Goal: Navigation & Orientation: Find specific page/section

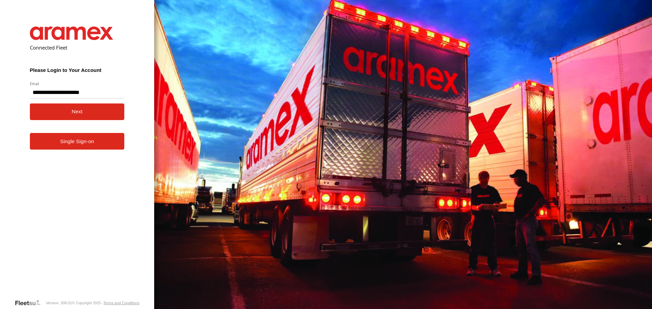
type input "**********"
click at [53, 109] on button "Next" at bounding box center [77, 112] width 95 height 17
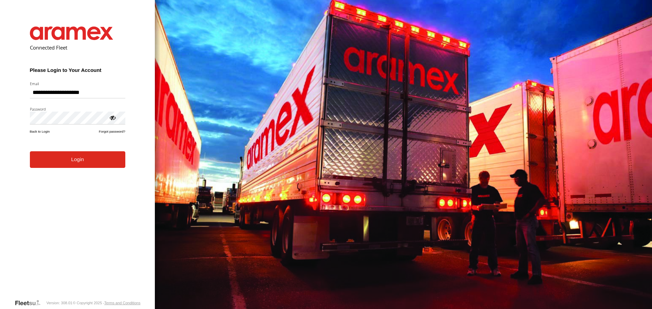
click at [43, 160] on button "Login" at bounding box center [77, 159] width 95 height 17
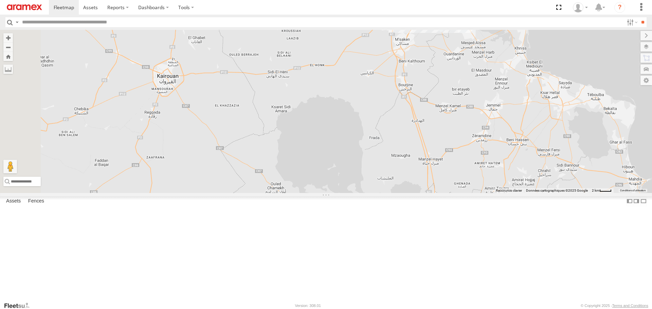
drag, startPoint x: 480, startPoint y: 96, endPoint x: 474, endPoint y: 118, distance: 22.5
click at [474, 118] on div "245 TU 4334 231 TU 3163 245 TU 9065 245 TU 9063 246 TU 8280 241 TU 2031 247 TU …" at bounding box center [326, 111] width 652 height 163
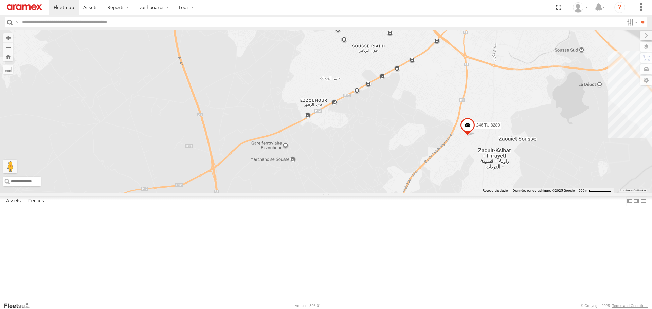
drag, startPoint x: 473, startPoint y: 90, endPoint x: 472, endPoint y: 108, distance: 18.0
click at [472, 108] on div "245 TU 4334 231 TU 3163 245 TU 9065 245 TU 9063 246 TU 8280 241 TU 2031 247 TU …" at bounding box center [326, 111] width 652 height 163
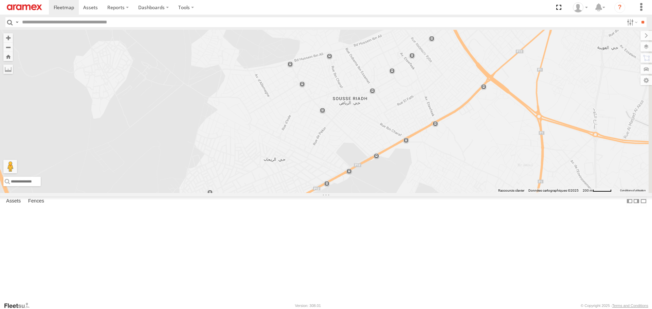
drag, startPoint x: 472, startPoint y: 67, endPoint x: 455, endPoint y: 124, distance: 59.7
click at [457, 118] on div "245 TU 4334 231 TU 3163 245 TU 9065 245 TU 9063 246 TU 8280 241 TU 2031 247 TU …" at bounding box center [326, 111] width 652 height 163
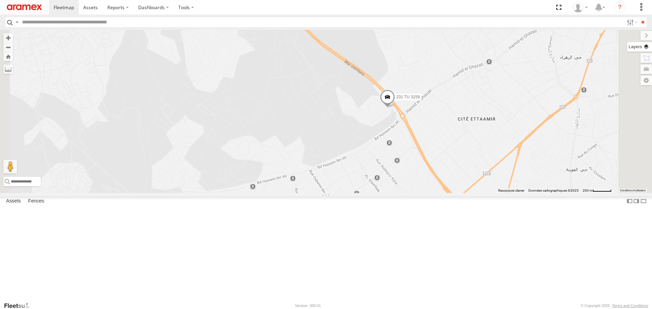
click at [648, 47] on label at bounding box center [639, 47] width 25 height 10
click at [0, 0] on span "Basemaps" at bounding box center [0, 0] width 0 height 0
click at [0, 0] on span "Roadmap" at bounding box center [0, 0] width 0 height 0
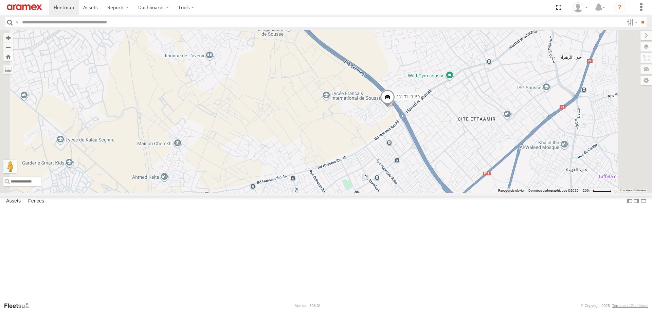
click at [0, 0] on span "Satellite + Roadmap" at bounding box center [0, 0] width 0 height 0
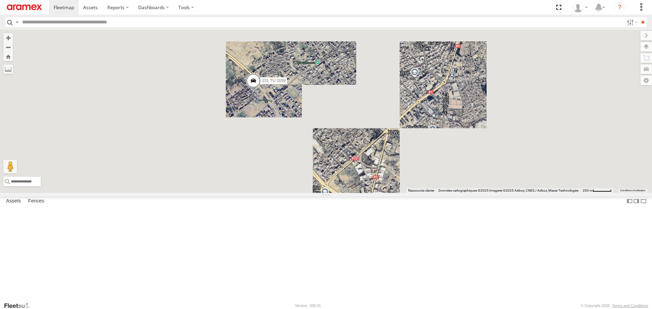
drag, startPoint x: 297, startPoint y: 208, endPoint x: 368, endPoint y: 152, distance: 89.9
click at [366, 154] on div "231 TU 3159" at bounding box center [326, 111] width 652 height 163
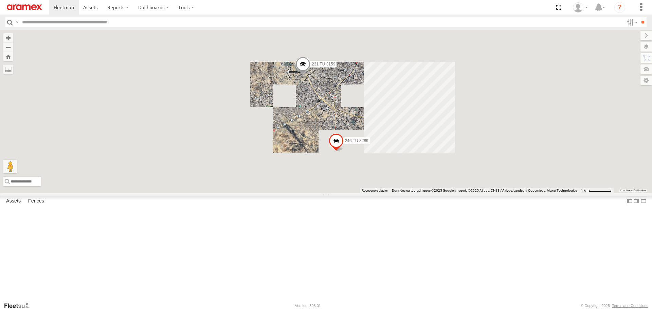
drag, startPoint x: 328, startPoint y: 207, endPoint x: 379, endPoint y: 165, distance: 66.8
click at [379, 165] on div "231 TU 3159 246 TU 8289" at bounding box center [326, 111] width 652 height 163
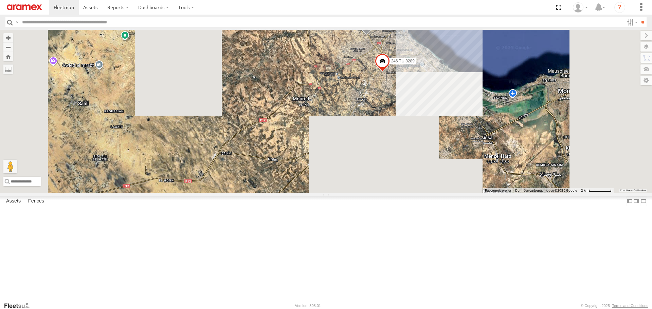
drag, startPoint x: 349, startPoint y: 198, endPoint x: 383, endPoint y: 160, distance: 50.2
click at [383, 160] on div "231 TU 3159 246 TU 8289" at bounding box center [326, 111] width 652 height 163
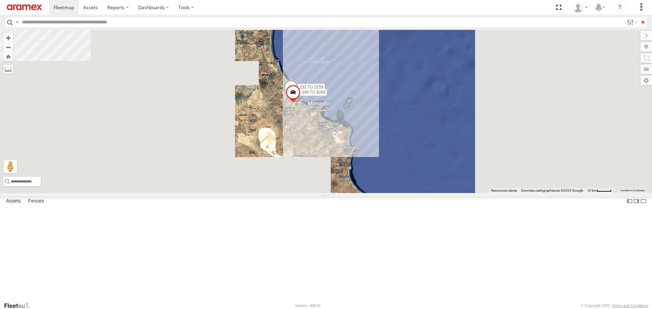
drag, startPoint x: 321, startPoint y: 208, endPoint x: 397, endPoint y: 149, distance: 96.0
click at [388, 155] on div "231 TU 3159 246 TU 8289" at bounding box center [326, 111] width 652 height 163
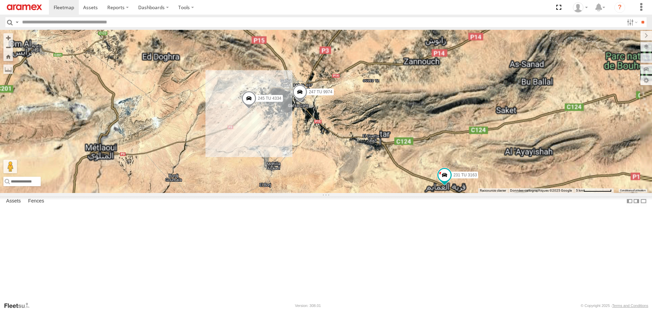
drag, startPoint x: 364, startPoint y: 166, endPoint x: 371, endPoint y: 182, distance: 17.6
click at [371, 182] on div "231 TU 3163 245 TU 9065 245 TU 9063 246 TU 8280 241 TU 2031 245 TU 4334 247 TU …" at bounding box center [326, 111] width 652 height 163
